Goal: Task Accomplishment & Management: Complete application form

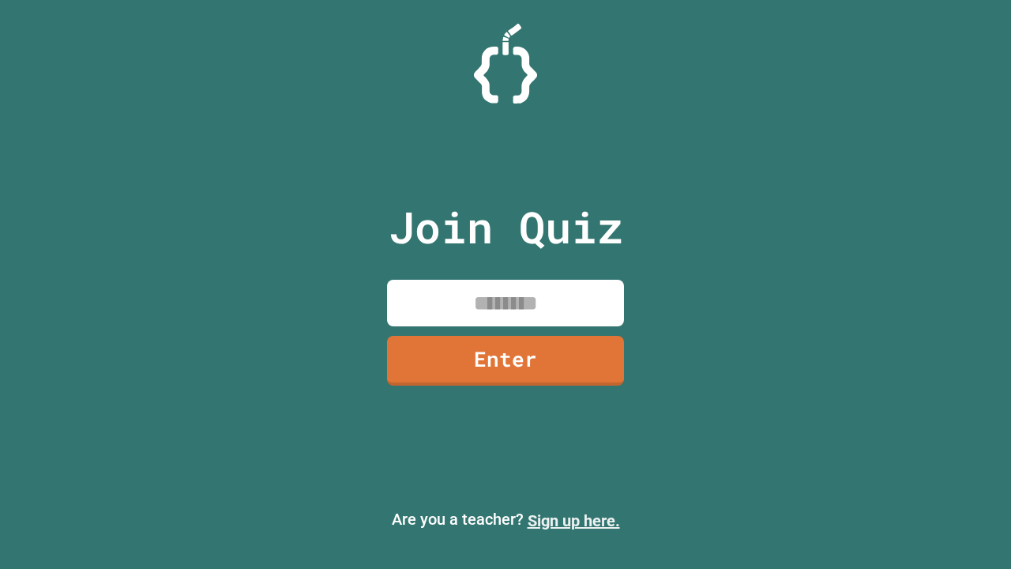
click at [573, 520] on link "Sign up here." at bounding box center [574, 520] width 92 height 19
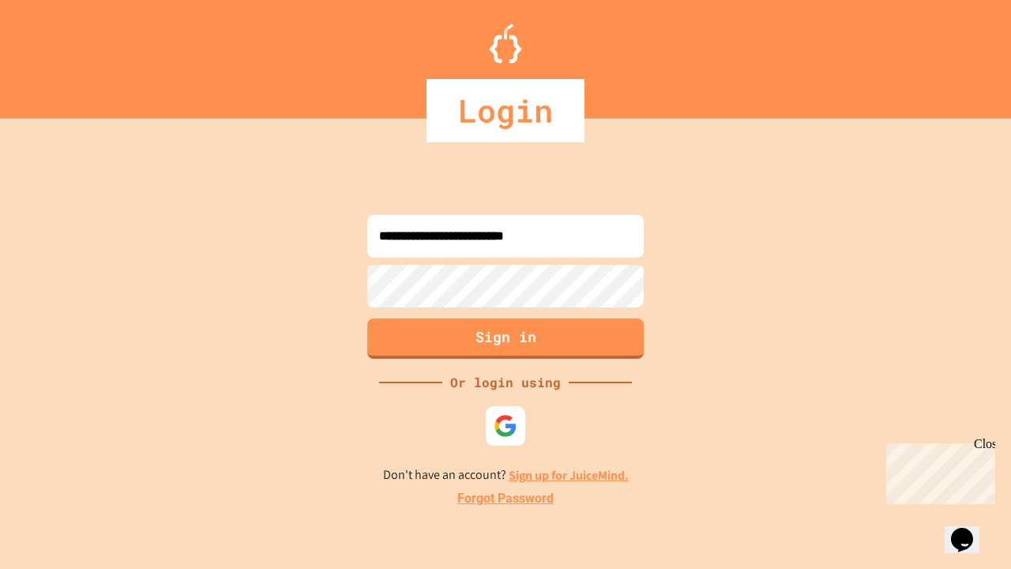
type input "**********"
